Goal: Information Seeking & Learning: Learn about a topic

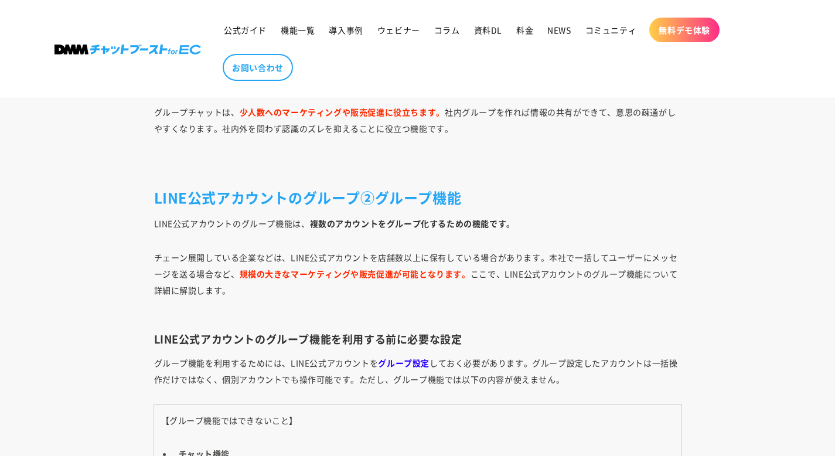
scroll to position [3866, 0]
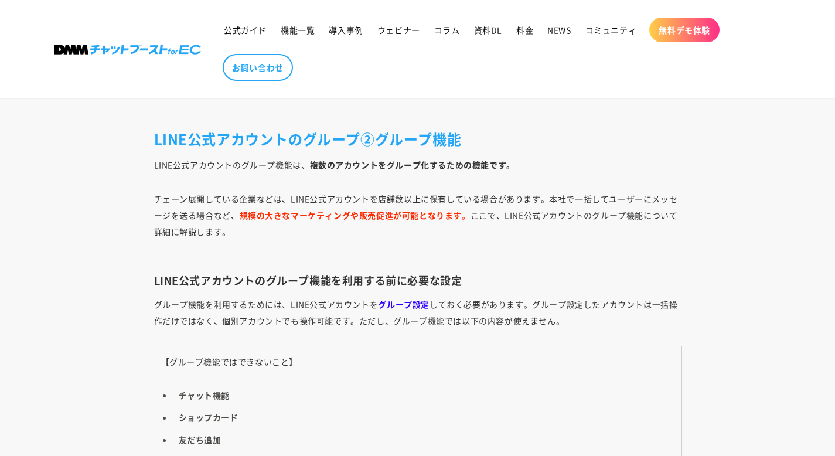
drag, startPoint x: 69, startPoint y: 149, endPoint x: 53, endPoint y: 143, distance: 16.3
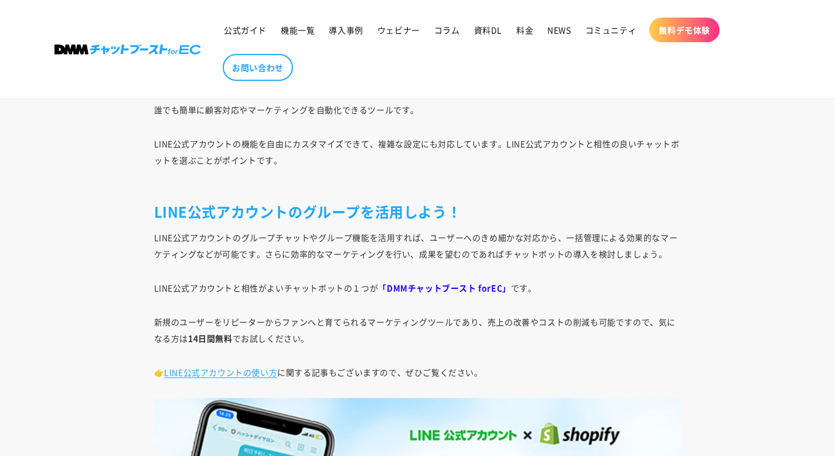
scroll to position [6733, 0]
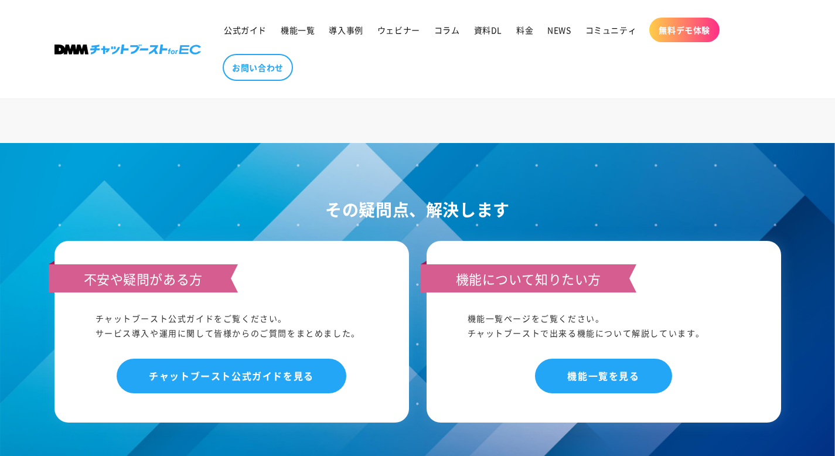
scroll to position [7408, 0]
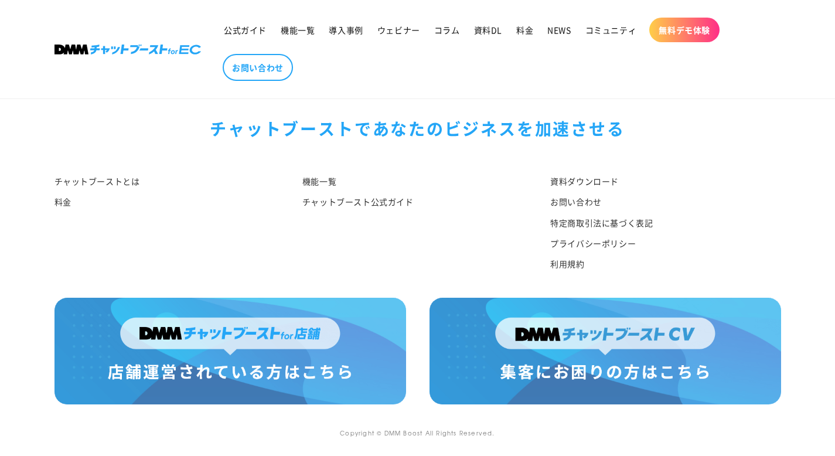
click at [90, 227] on div "チャットブーストとは 料金" at bounding box center [161, 226] width 248 height 108
click at [101, 115] on div "チャットブーストで あなたのビジネスを加速させる" at bounding box center [417, 128] width 726 height 29
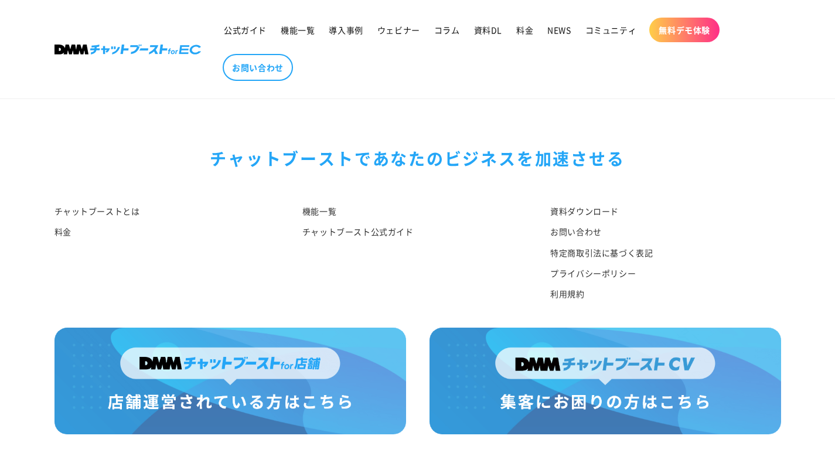
click at [77, 119] on div "チャットブーストで あなたのビジネスを加速させる チャットブーストとは 料金 機能一覧 チャットブースト公式ガイド 資料ダウンロード お問い合わせ 特定商取引…" at bounding box center [417, 212] width 785 height 231
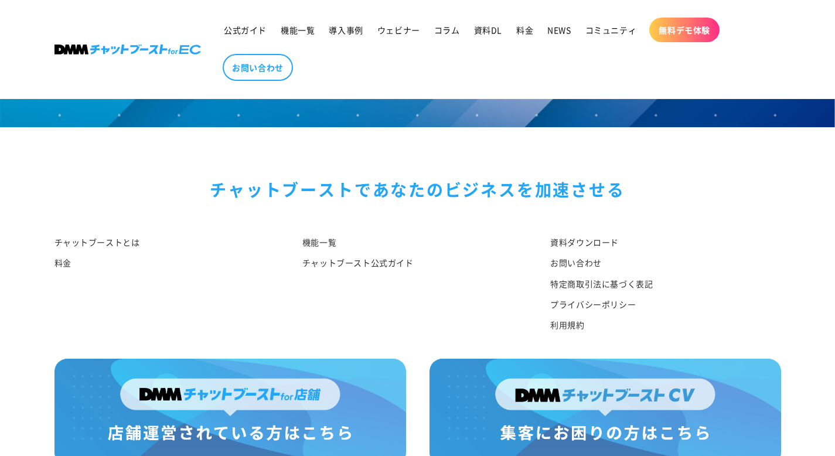
scroll to position [7665, 0]
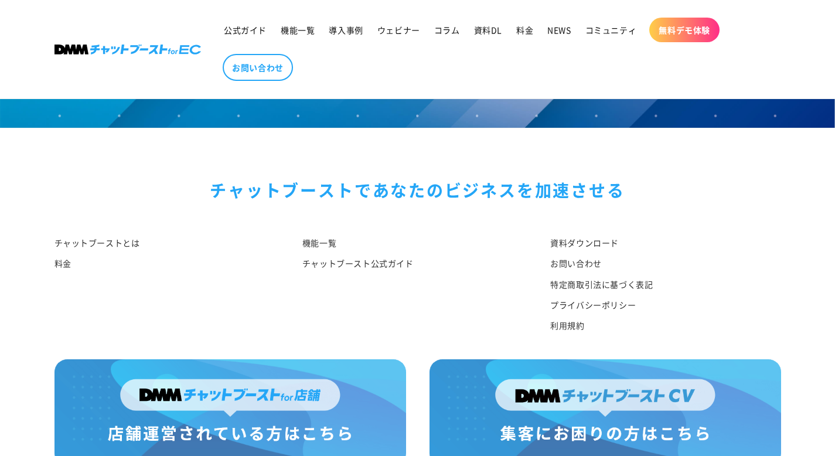
click at [73, 179] on div "チャットブーストで あなたのビジネスを加速させる" at bounding box center [417, 189] width 726 height 29
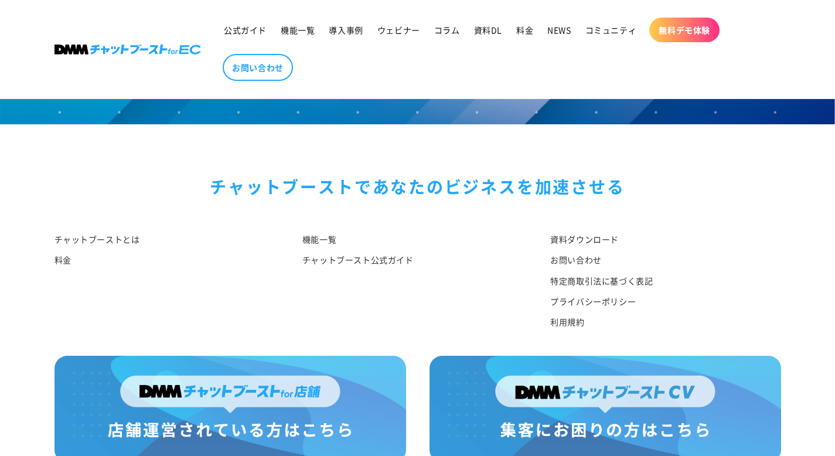
scroll to position [7669, 0]
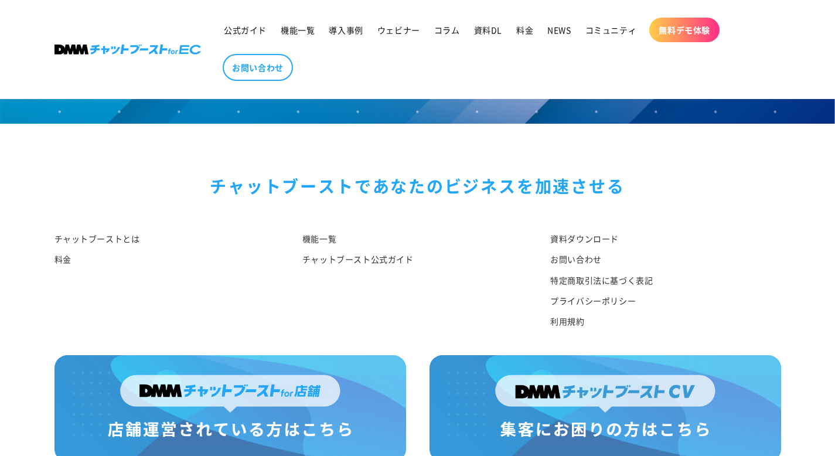
click at [77, 165] on div "チャットブーストで あなたのビジネスを加速させる チャットブーストとは 料金 機能一覧 チャットブースト公式ガイド 資料ダウンロード お問い合わせ 特定商取引…" at bounding box center [417, 239] width 785 height 231
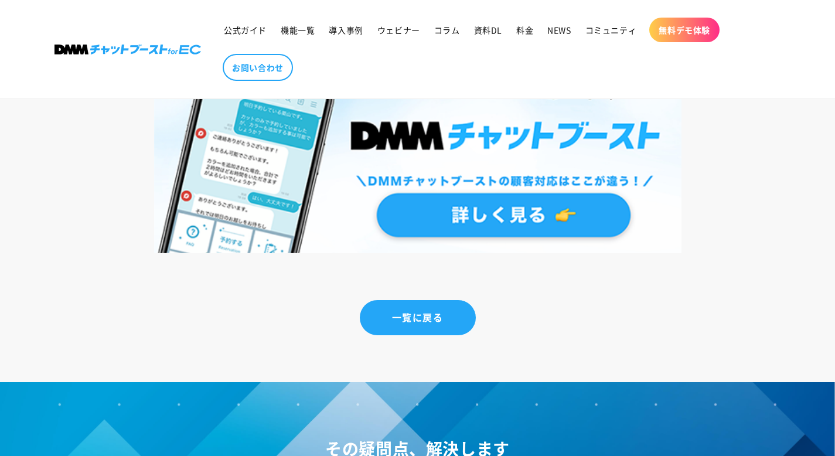
scroll to position [6972, 0]
